Goal: Information Seeking & Learning: Understand process/instructions

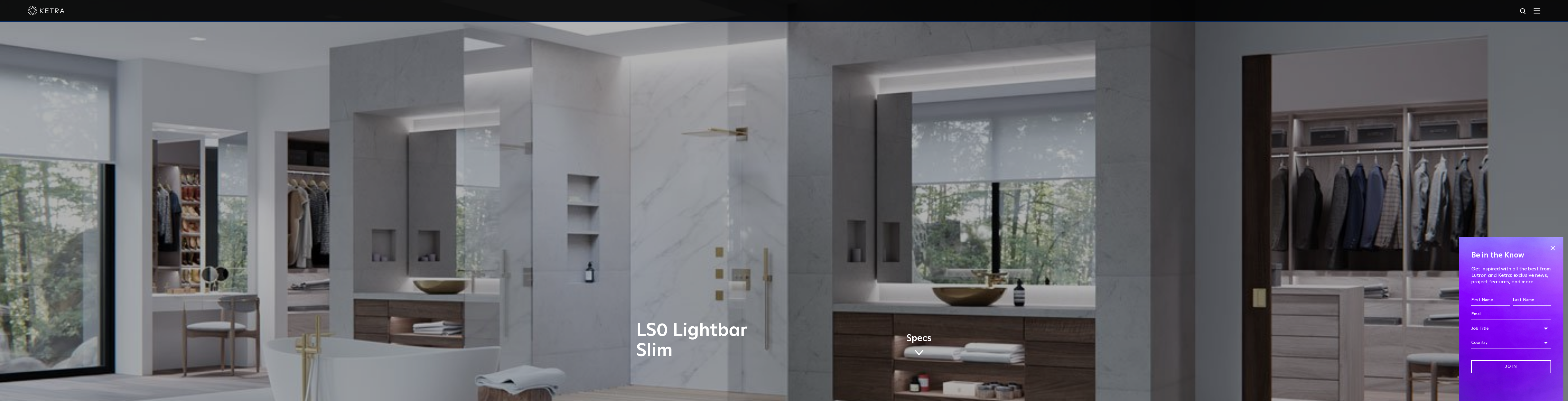
scroll to position [30, 0]
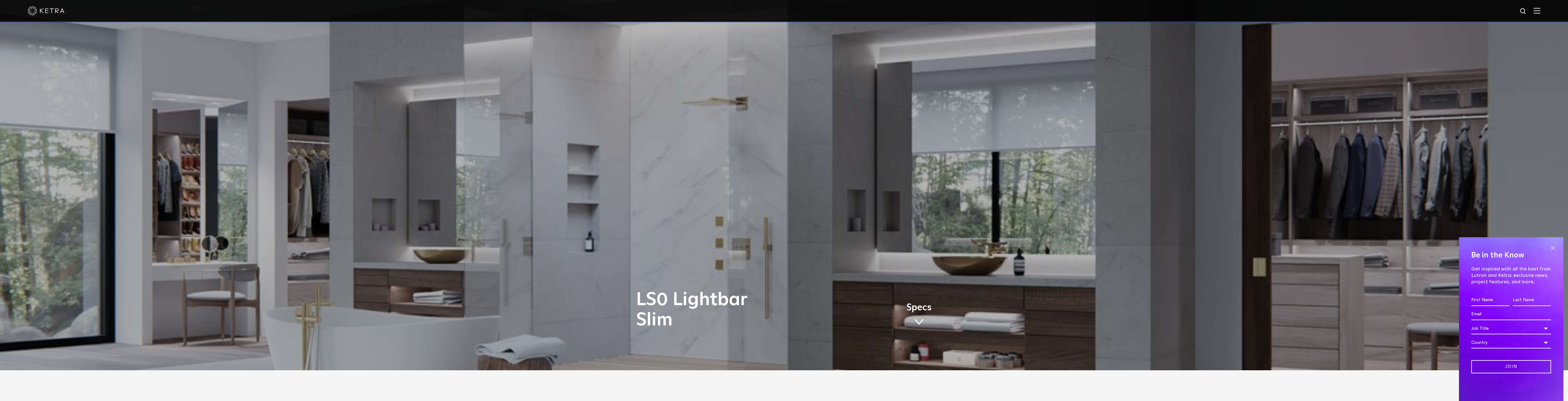
click at [1552, 247] on span at bounding box center [1552, 248] width 9 height 9
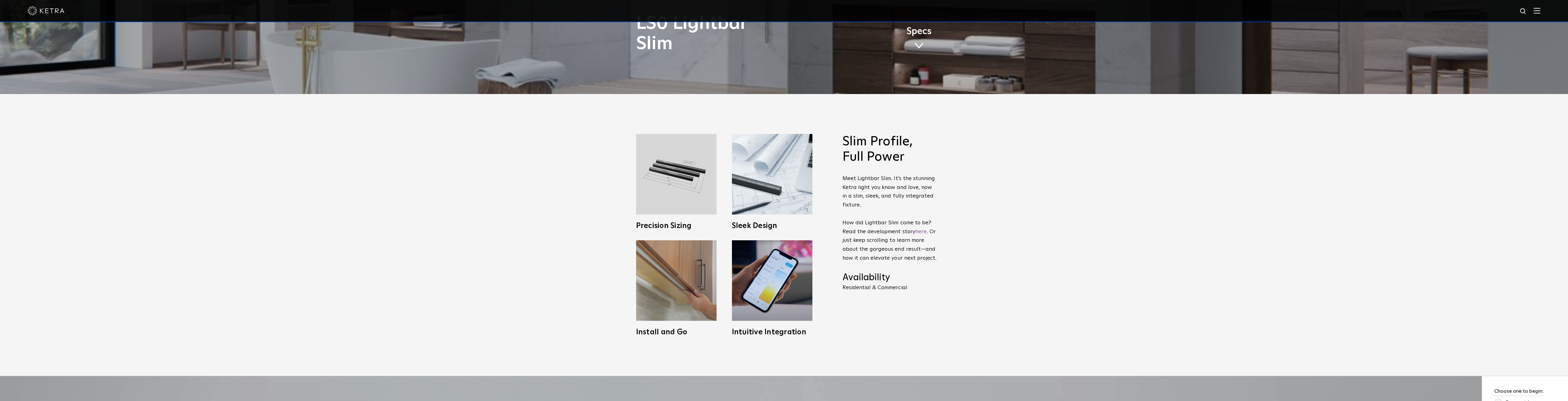
scroll to position [307, 0]
click at [678, 323] on div "Install and Go Lightbar Slim pairs with the X96 power supply for easy installat…" at bounding box center [676, 287] width 80 height 96
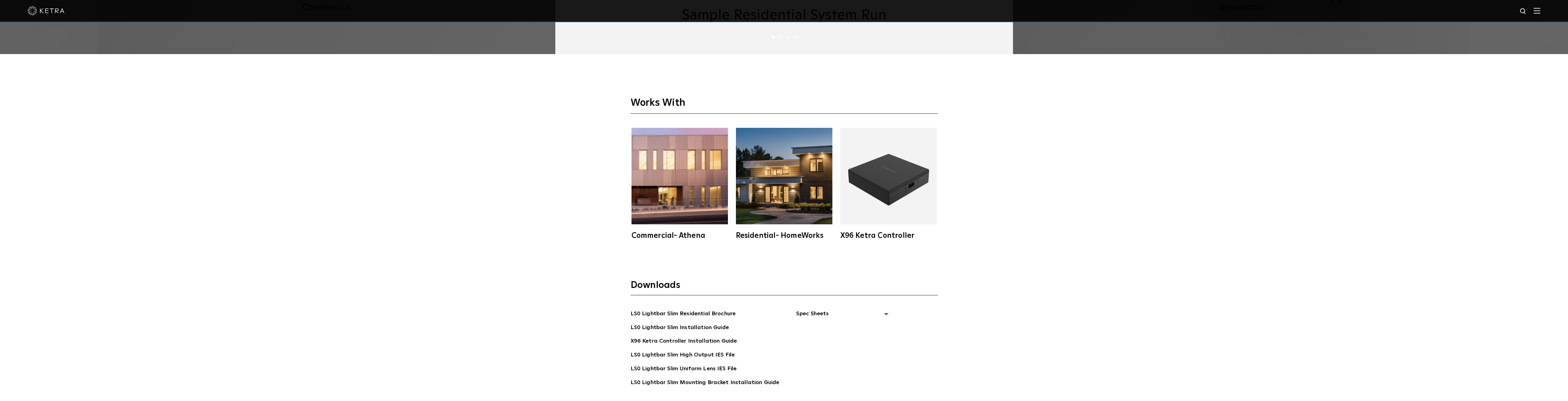
scroll to position [1811, 0]
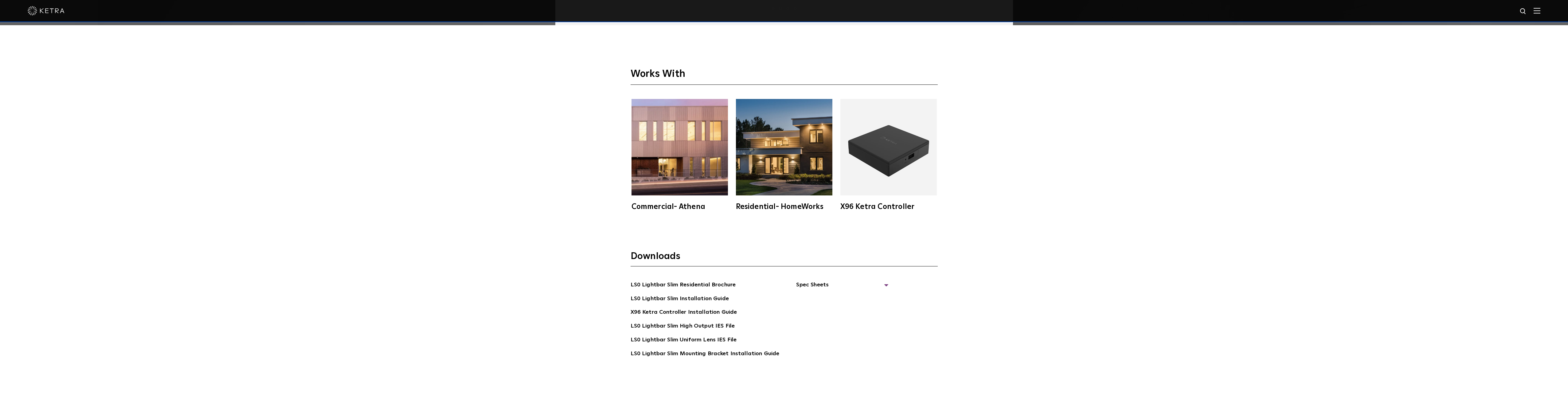
click at [877, 208] on div "X96 Ketra Controller" at bounding box center [889, 207] width 96 height 7
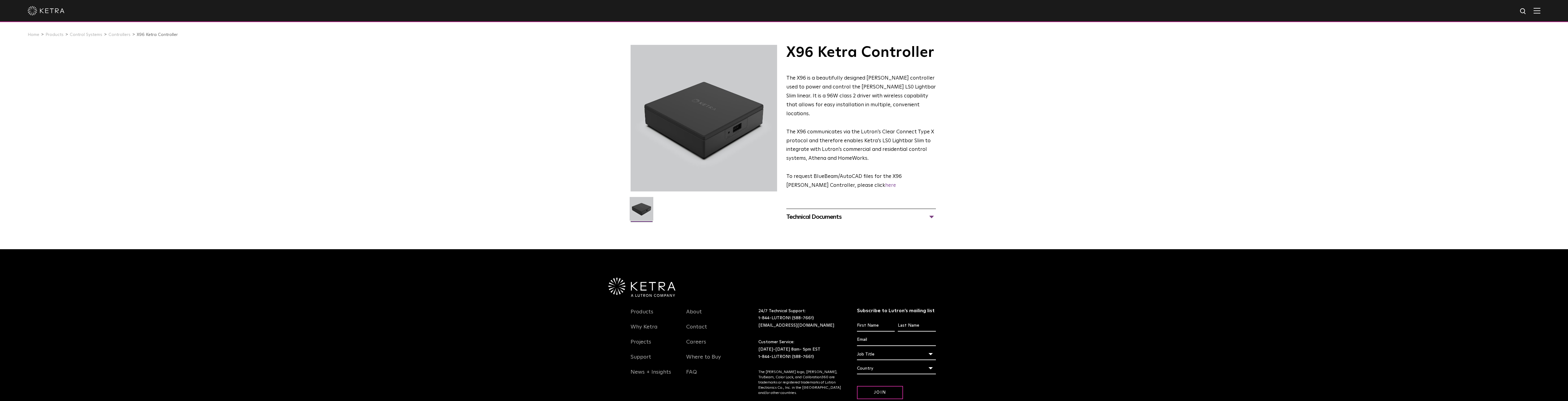
click at [934, 212] on div "Technical Documents" at bounding box center [861, 217] width 150 height 10
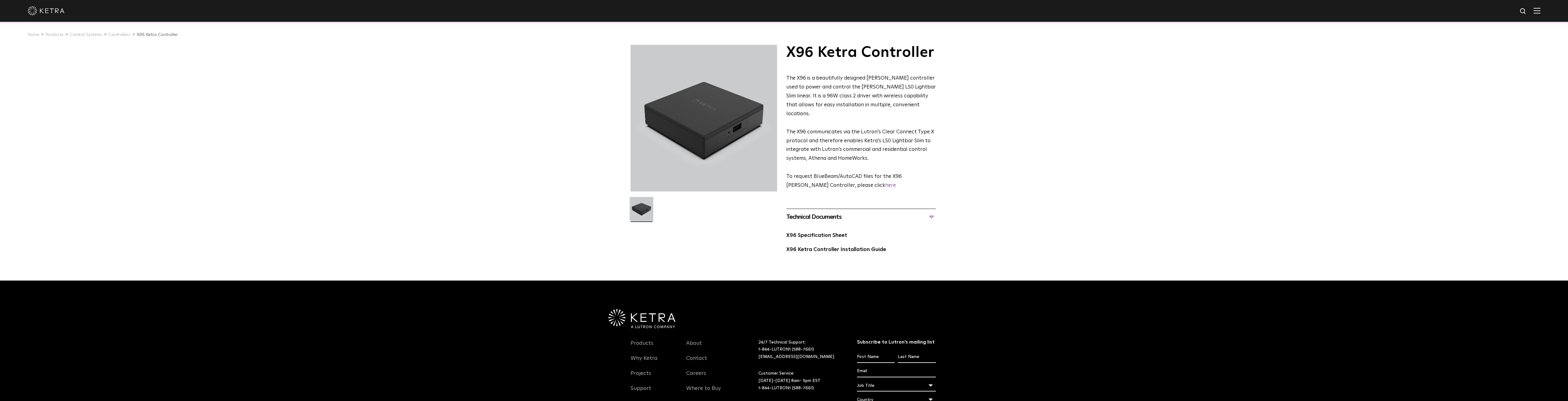
click at [934, 212] on div "Technical Documents" at bounding box center [861, 217] width 150 height 10
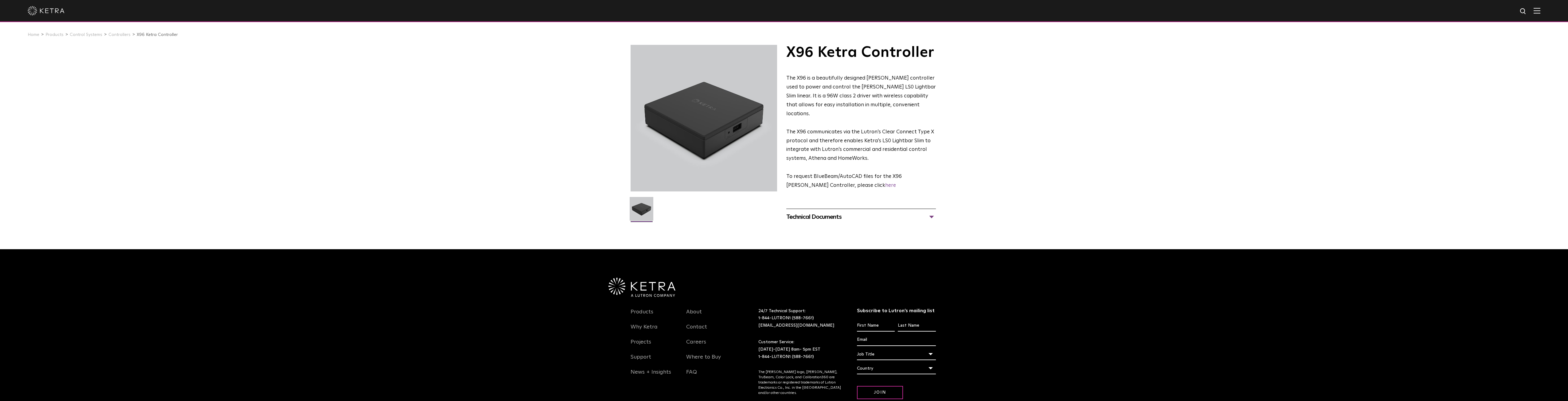
click at [932, 212] on div "Technical Documents" at bounding box center [861, 217] width 150 height 10
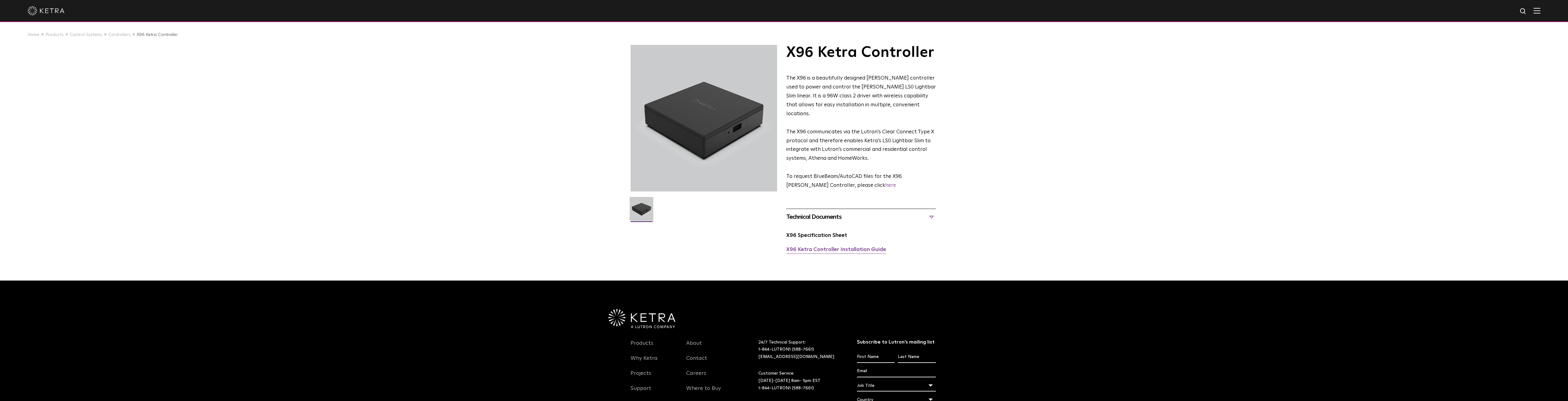
click at [852, 247] on link "X96 Ketra Controller Installation Guide" at bounding box center [836, 249] width 100 height 5
